Goal: Information Seeking & Learning: Learn about a topic

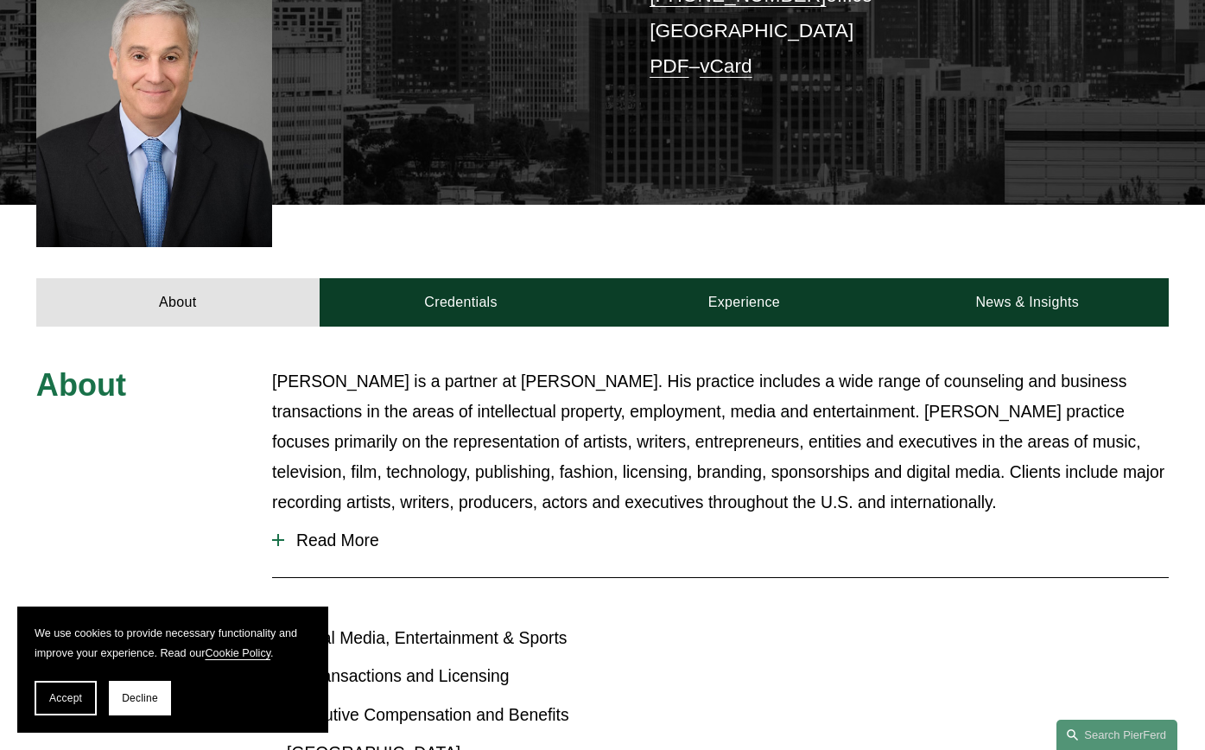
scroll to position [613, 0]
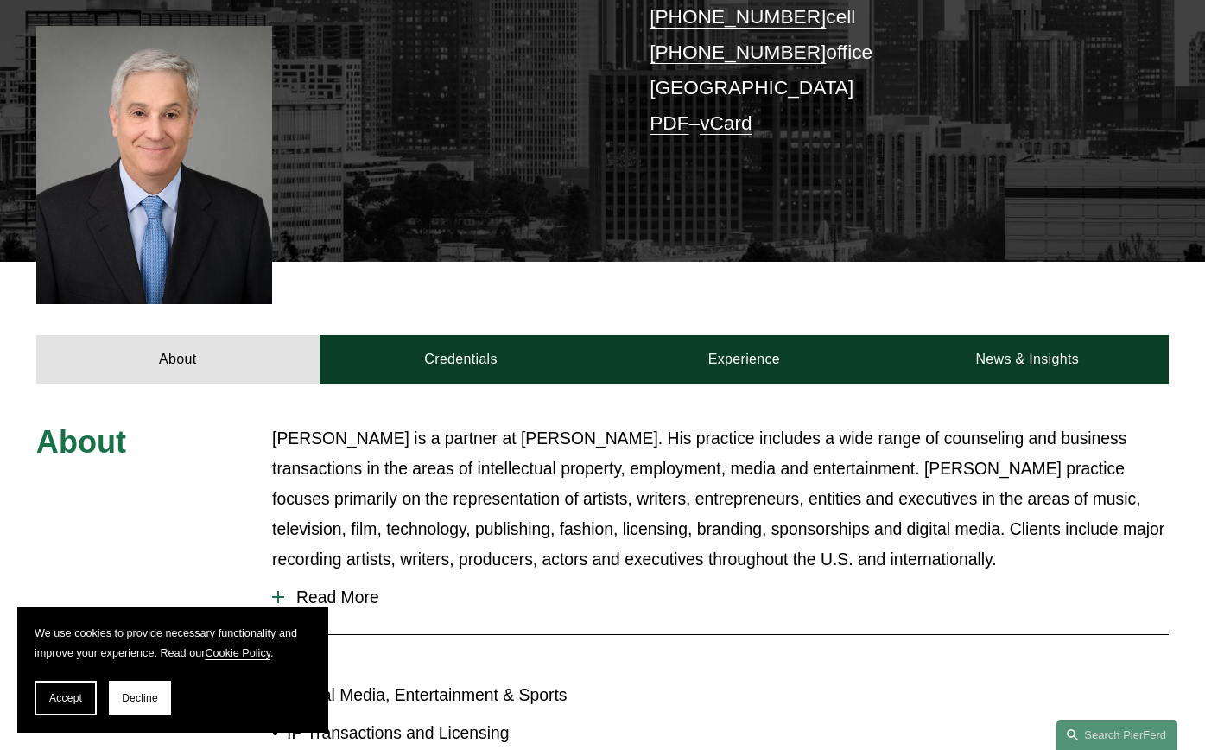
scroll to position [432, 0]
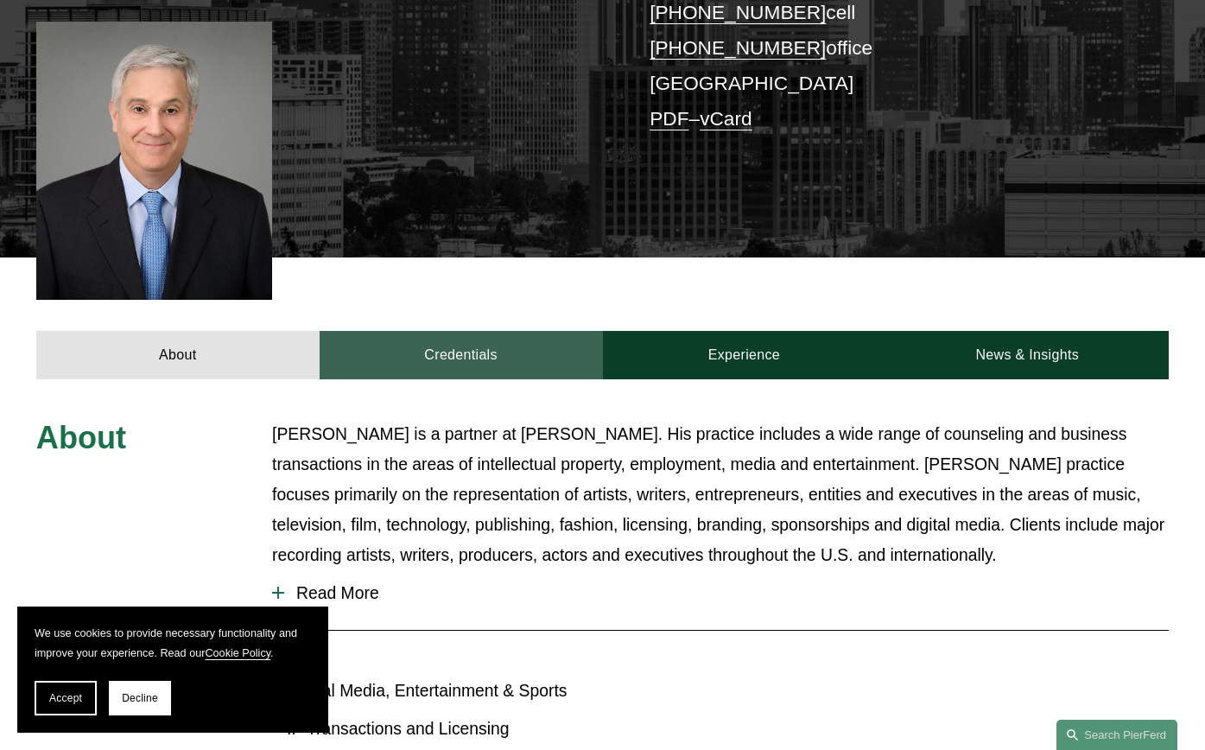
click at [495, 331] on link "Credentials" at bounding box center [461, 355] width 283 height 48
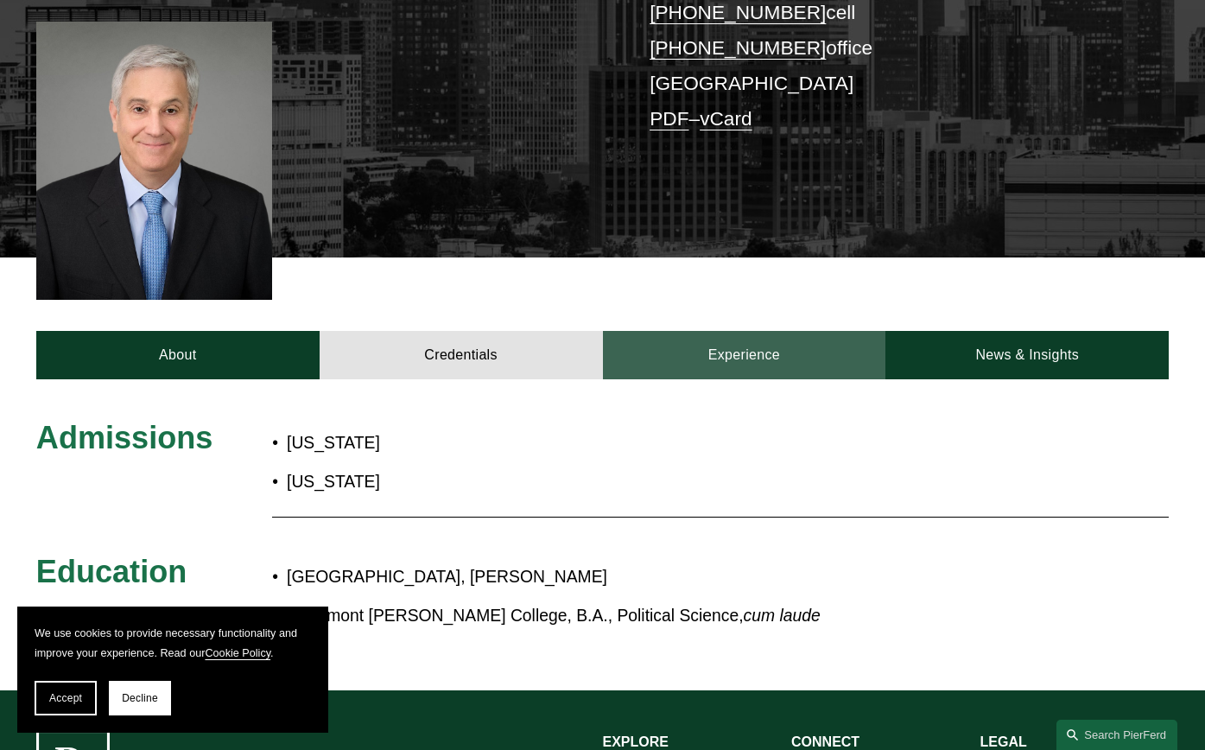
click at [743, 331] on link "Experience" at bounding box center [744, 355] width 283 height 48
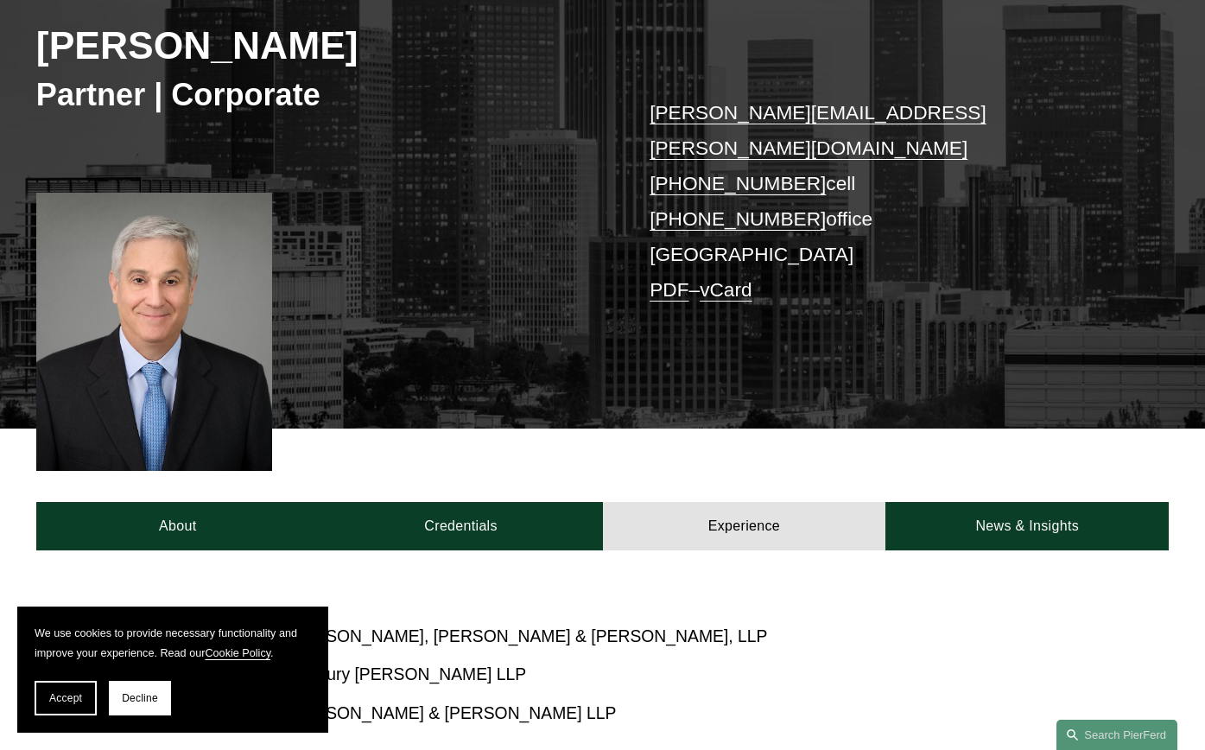
scroll to position [259, 0]
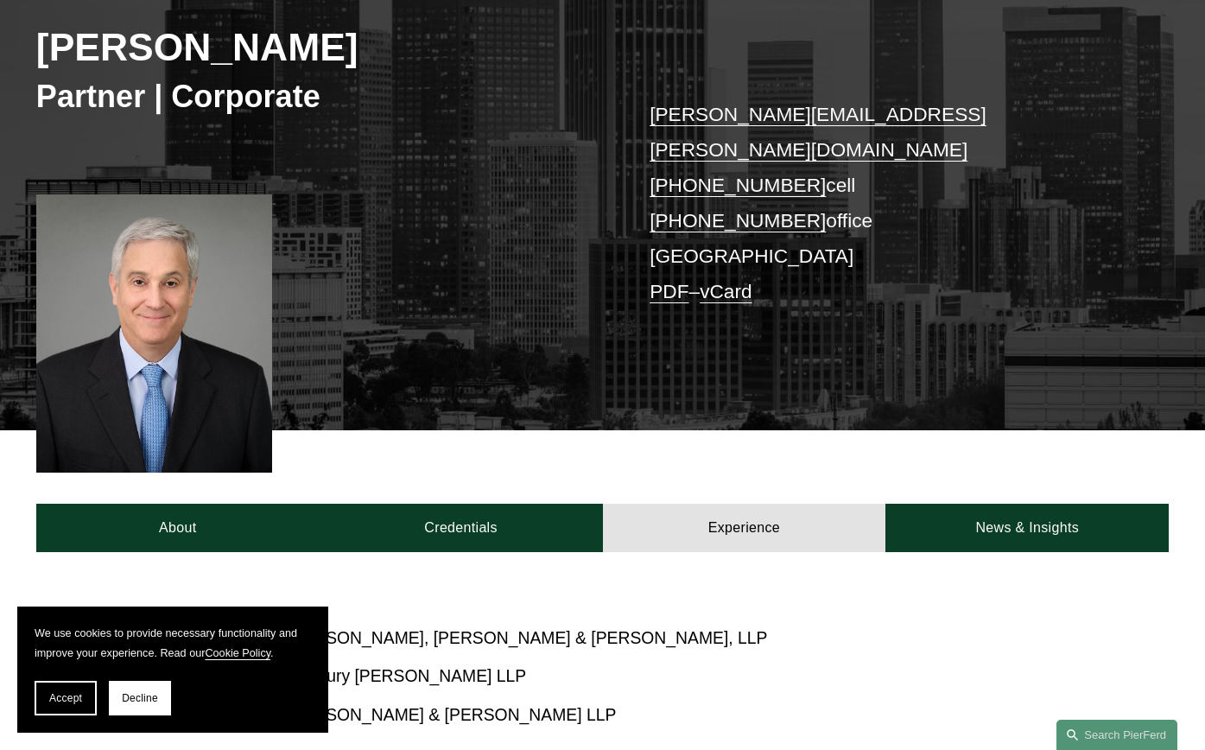
drag, startPoint x: 158, startPoint y: 283, endPoint x: 168, endPoint y: 304, distance: 24.0
click at [168, 304] on div at bounding box center [154, 333] width 236 height 278
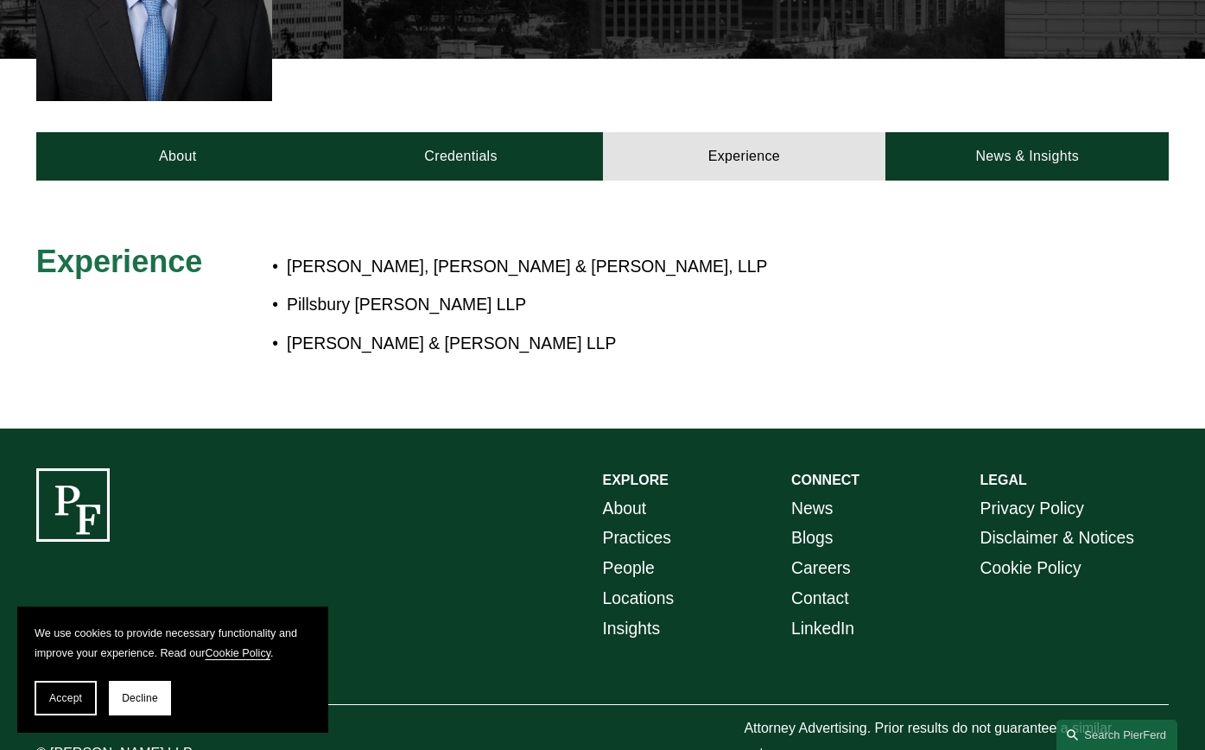
scroll to position [658, 0]
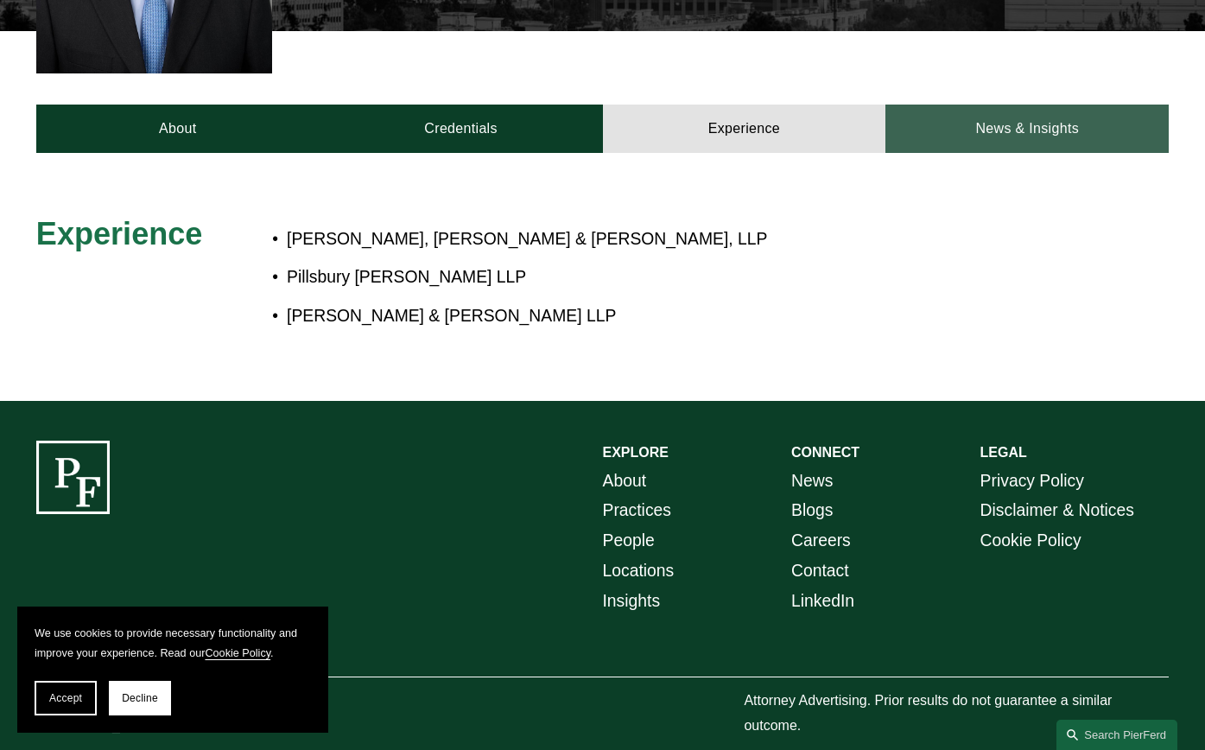
click at [982, 105] on link "News & Insights" at bounding box center [1027, 129] width 283 height 48
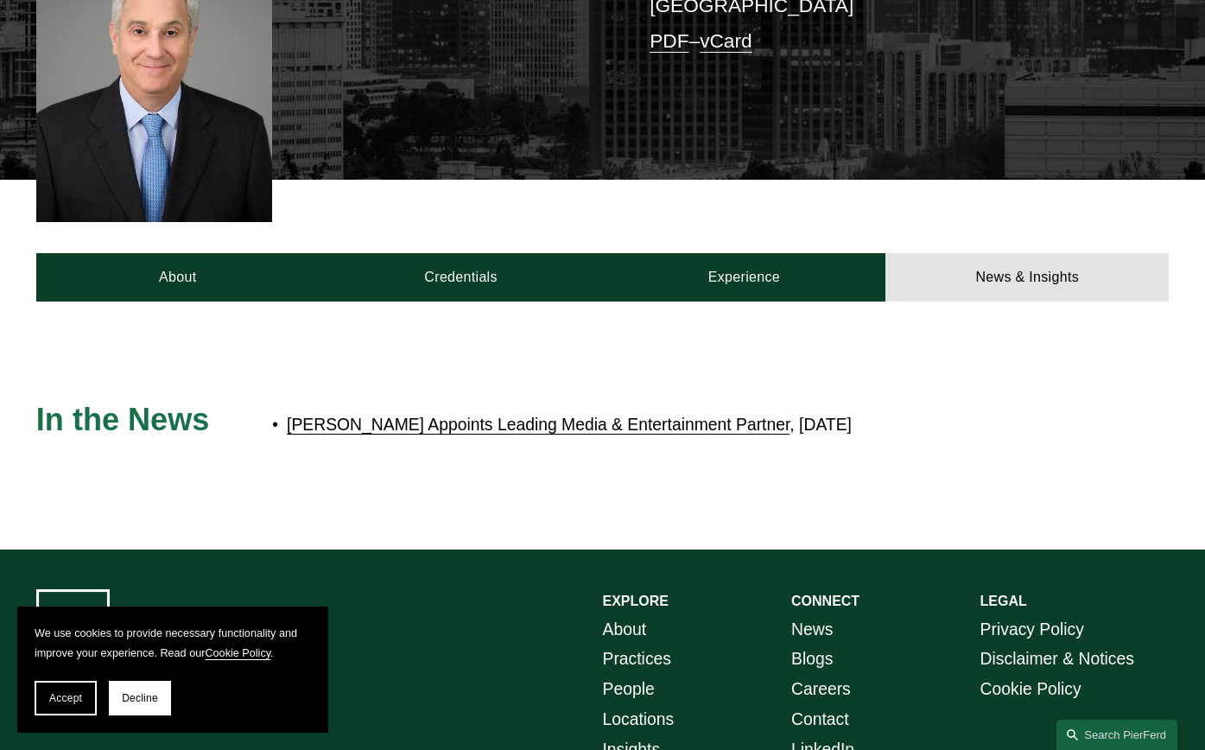
scroll to position [518, 0]
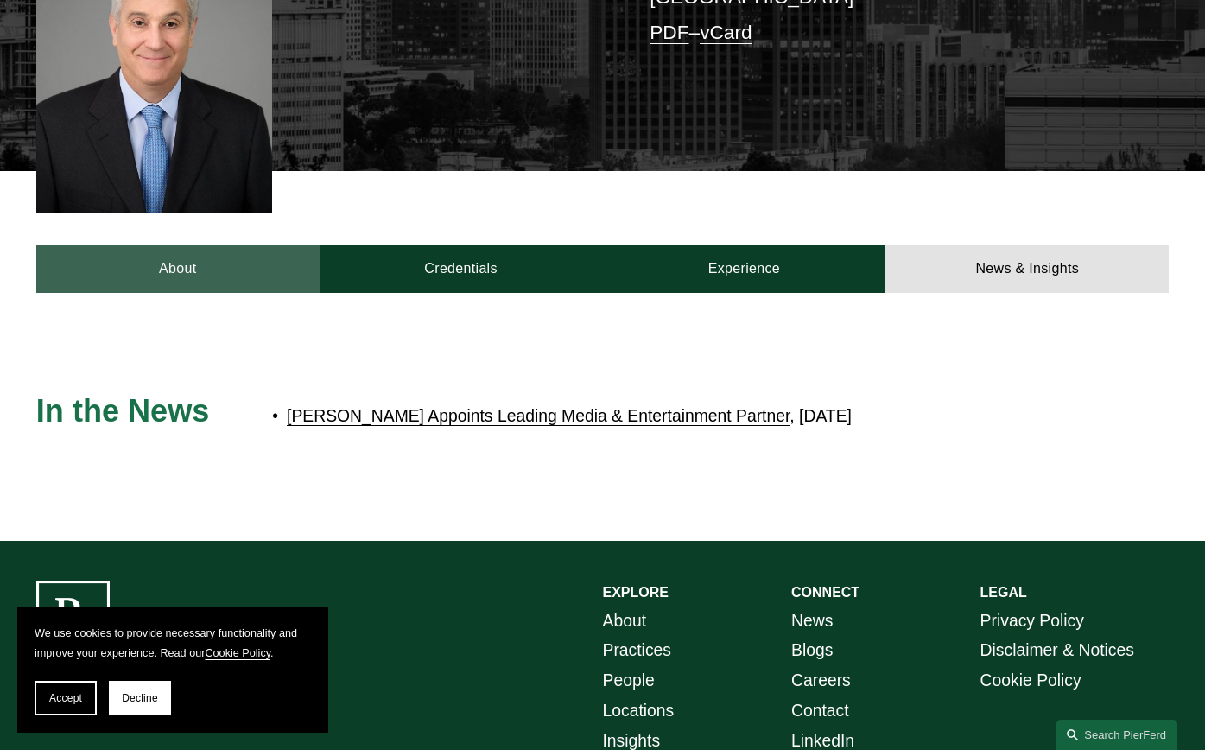
click at [195, 245] on link "About" at bounding box center [177, 269] width 283 height 48
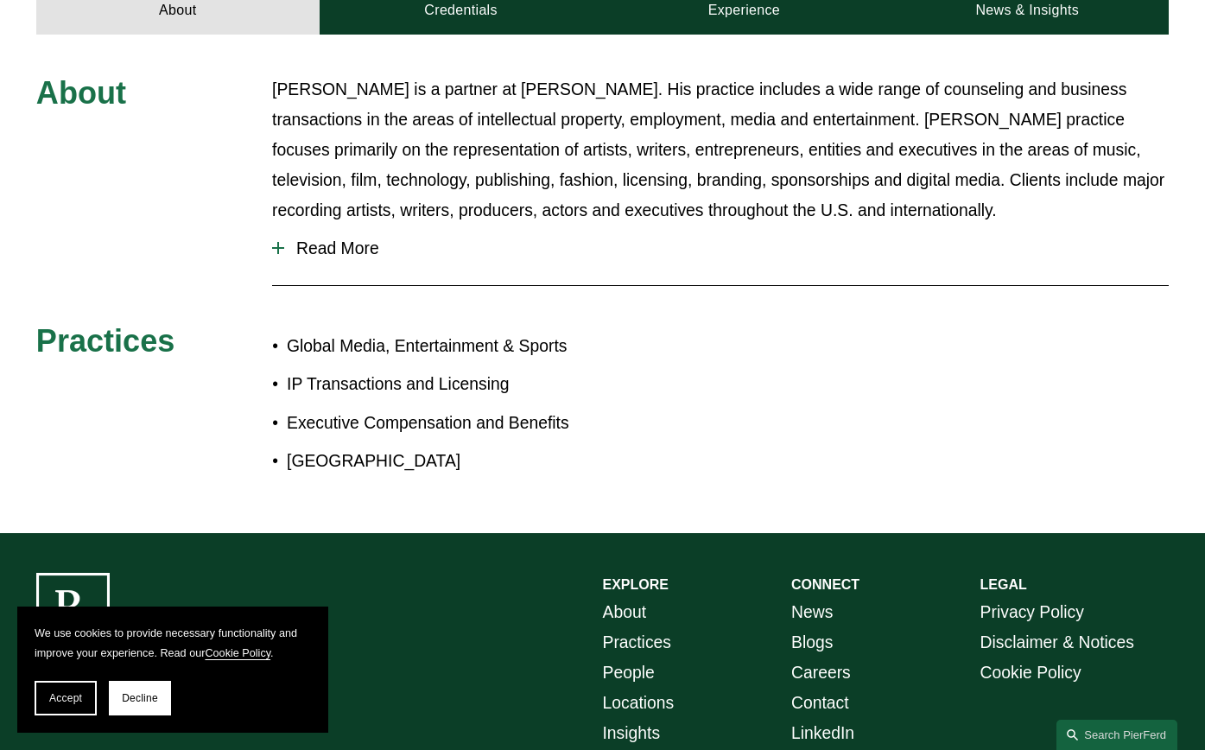
scroll to position [778, 0]
